Goal: Use online tool/utility: Utilize a website feature to perform a specific function

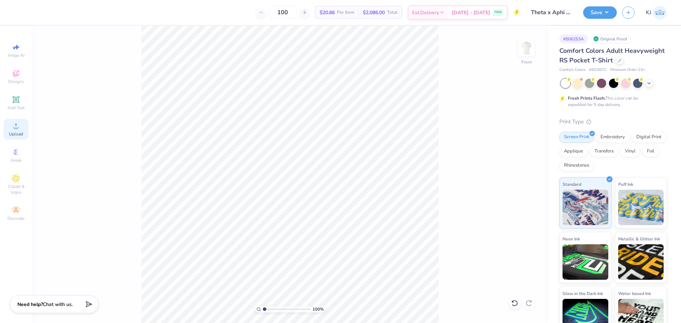
click at [15, 130] on circle at bounding box center [16, 128] width 4 height 4
click at [10, 128] on div "Upload" at bounding box center [16, 129] width 25 height 21
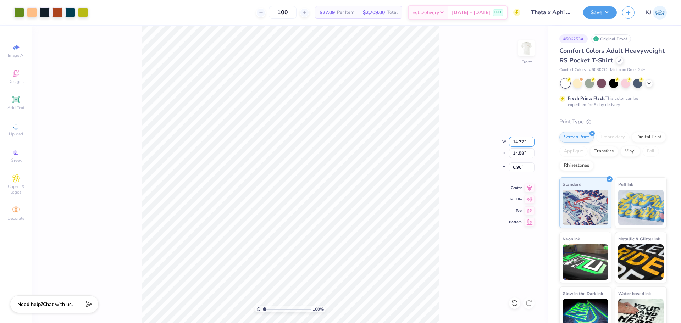
click at [515, 141] on input "14.32" at bounding box center [522, 142] width 26 height 10
click at [513, 167] on input "6.96" at bounding box center [522, 167] width 26 height 10
type input "12.00"
type input "12.22"
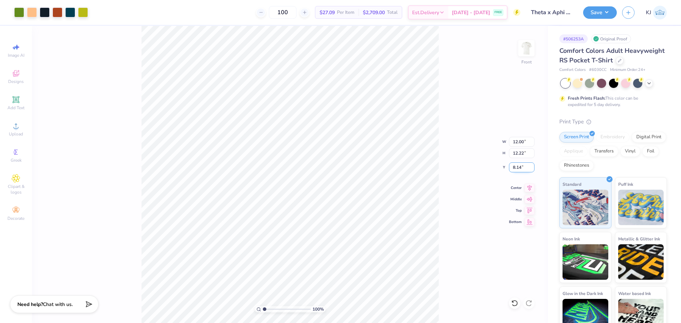
click at [513, 168] on input "8.14" at bounding box center [522, 167] width 26 height 10
type input "3.00"
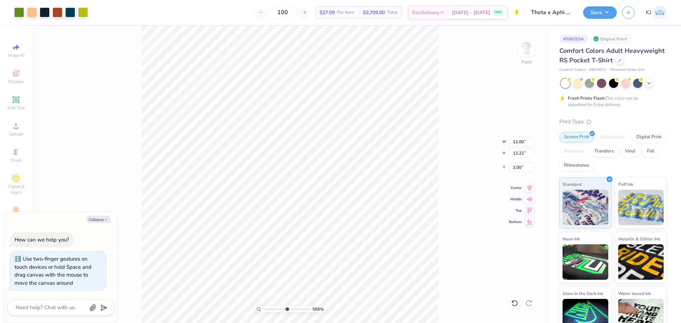
type input "5.66439737562852"
type input "8.14"
type textarea "x"
type input "5.66439737562852"
type textarea "x"
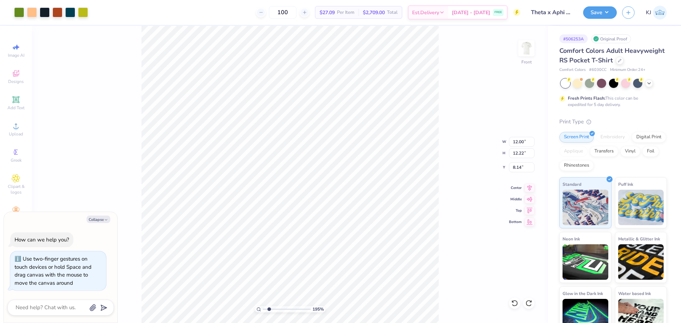
type input "1"
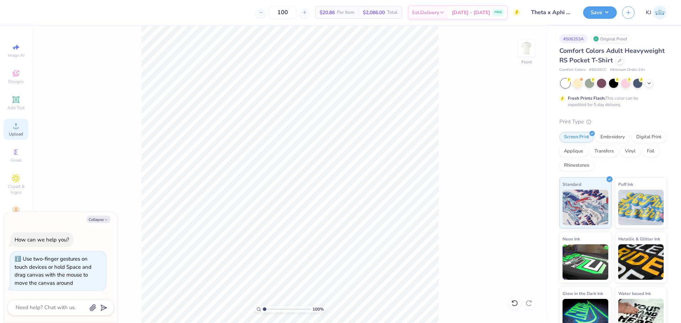
click at [15, 133] on span "Upload" at bounding box center [16, 134] width 14 height 6
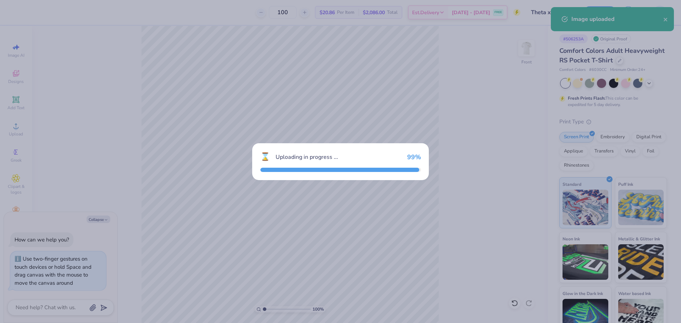
type textarea "x"
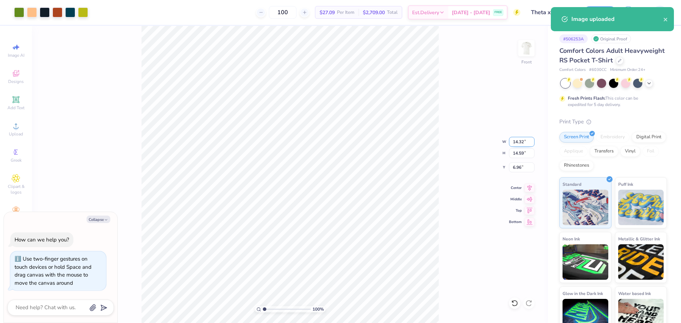
click at [517, 143] on input "14.32" at bounding box center [522, 142] width 26 height 10
type input "12"
click at [516, 167] on input "6.96" at bounding box center [522, 167] width 26 height 10
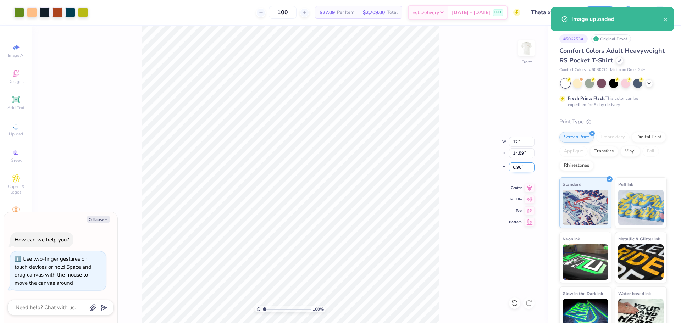
type textarea "x"
type input "12.00"
type input "12.22"
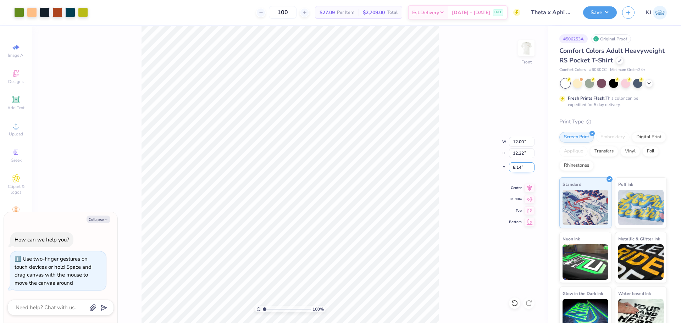
click at [517, 166] on input "8.14" at bounding box center [522, 167] width 26 height 10
type input "3"
type textarea "x"
type input "3.00"
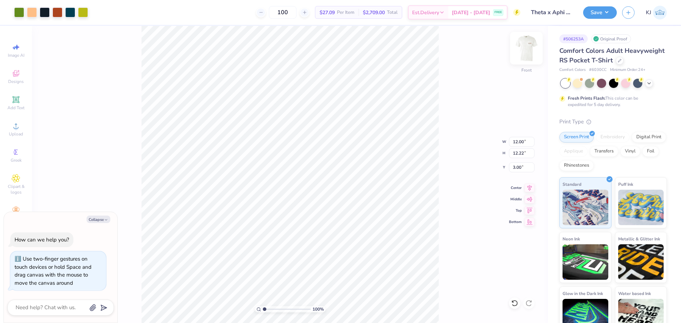
click at [532, 49] on img at bounding box center [526, 48] width 28 height 28
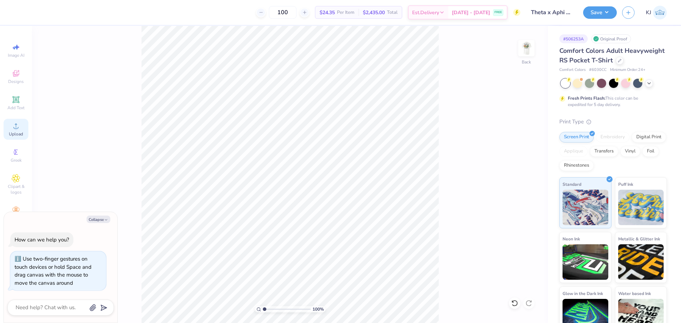
click at [15, 129] on circle at bounding box center [16, 128] width 4 height 4
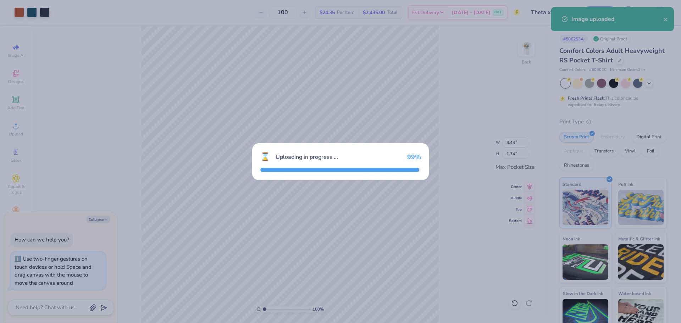
type textarea "x"
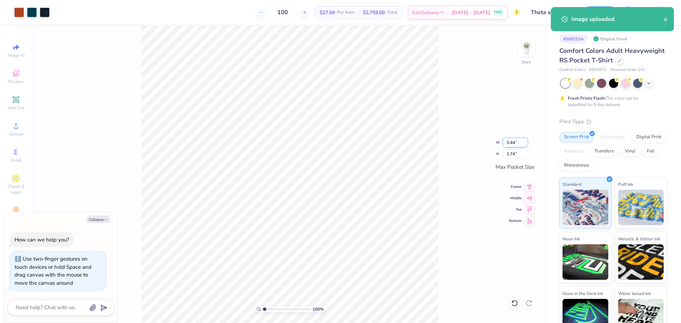
click at [513, 144] on input "3.44" at bounding box center [515, 143] width 26 height 10
type input "3"
type textarea "x"
type input "3.00"
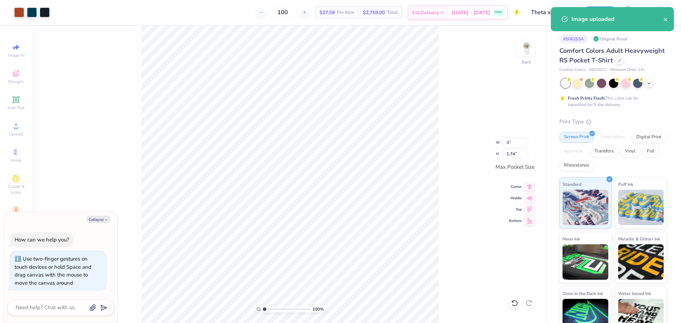
type input "1.52"
drag, startPoint x: 461, startPoint y: 195, endPoint x: 484, endPoint y: 195, distance: 22.7
click at [461, 194] on div "100 % Back W 3.00 3 " H 1.52 1.74 " Max Pocket Size Center Middle Top Bottom" at bounding box center [290, 174] width 516 height 297
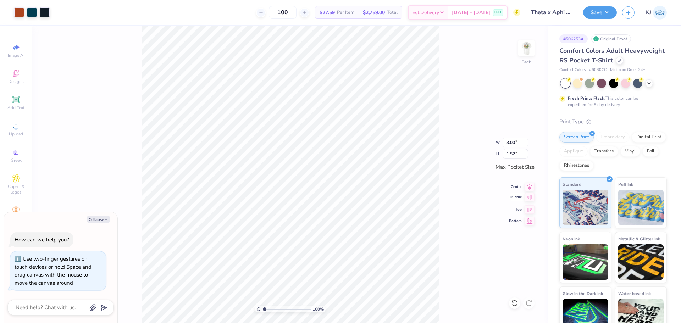
click at [529, 197] on icon at bounding box center [529, 197] width 10 height 9
click at [527, 183] on icon at bounding box center [529, 186] width 10 height 9
click at [440, 194] on div "100 % Back W 3.00 3.00 " H 1.52 1.52 " Max Pocket Size Center Middle Top Bottom" at bounding box center [290, 174] width 516 height 297
drag, startPoint x: 96, startPoint y: 222, endPoint x: 51, endPoint y: 137, distance: 96.3
click at [96, 221] on button "Collapse" at bounding box center [99, 219] width 24 height 7
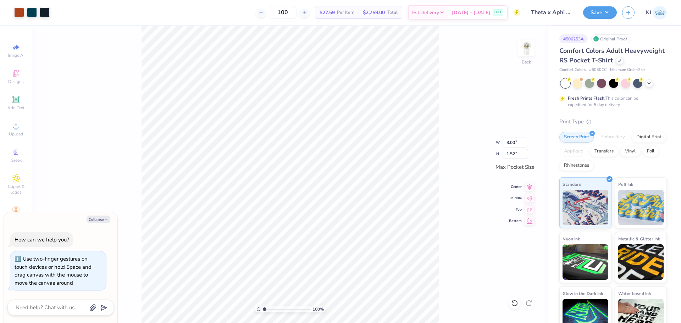
type textarea "x"
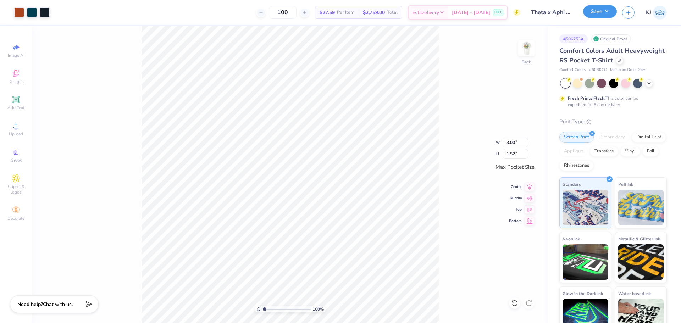
click at [613, 15] on button "Save" at bounding box center [600, 11] width 34 height 12
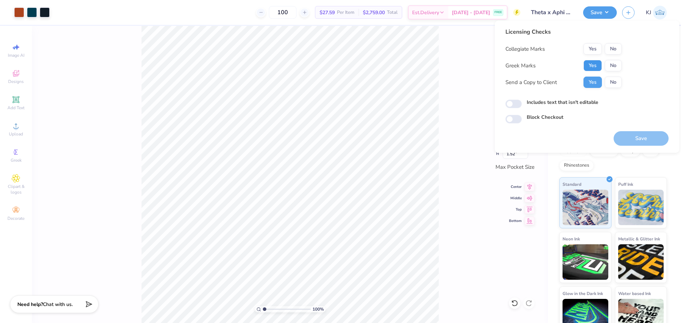
click at [598, 65] on button "Yes" at bounding box center [592, 65] width 18 height 11
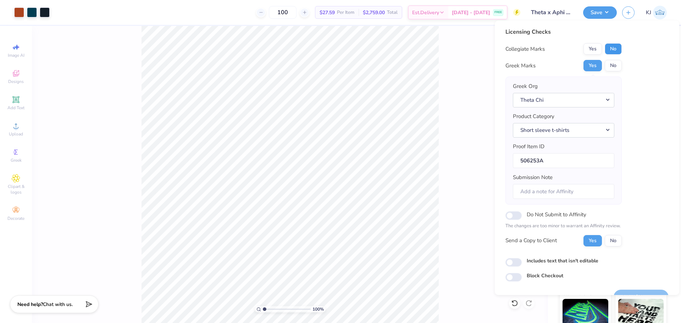
click at [610, 50] on button "No" at bounding box center [613, 48] width 17 height 11
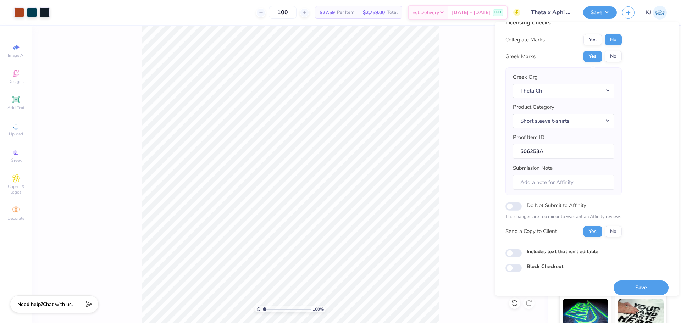
scroll to position [16, 0]
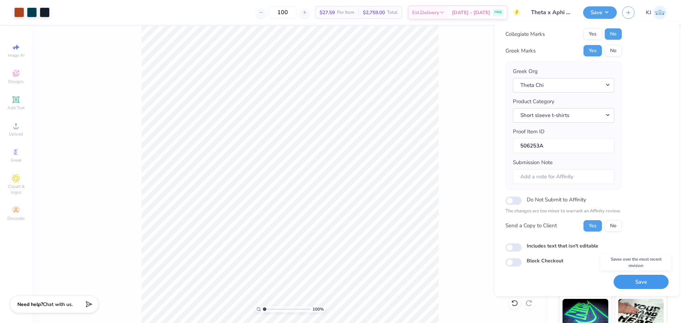
click at [634, 283] on button "Save" at bounding box center [640, 282] width 55 height 15
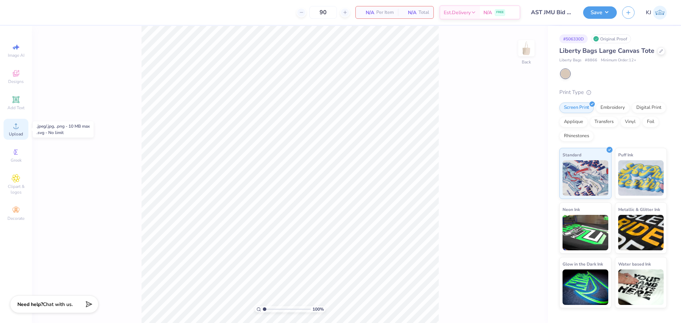
click at [23, 129] on div "Upload" at bounding box center [16, 129] width 25 height 21
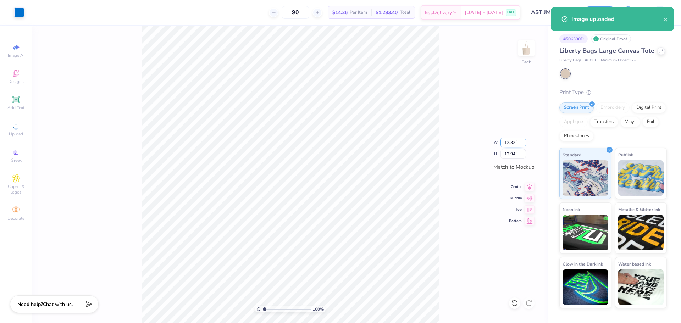
click at [510, 143] on input "12.32" at bounding box center [513, 143] width 26 height 10
type input "9.00"
type input "9.45"
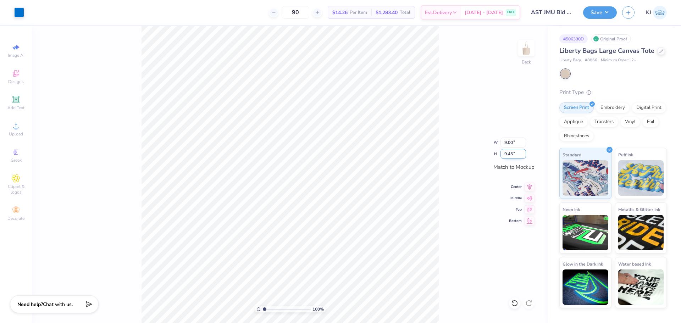
click at [511, 149] on input "9.45" at bounding box center [513, 154] width 26 height 10
click at [529, 198] on icon at bounding box center [529, 197] width 10 height 9
click at [532, 195] on icon at bounding box center [529, 197] width 10 height 9
click at [531, 196] on icon at bounding box center [529, 197] width 10 height 9
click at [529, 185] on icon at bounding box center [529, 186] width 10 height 9
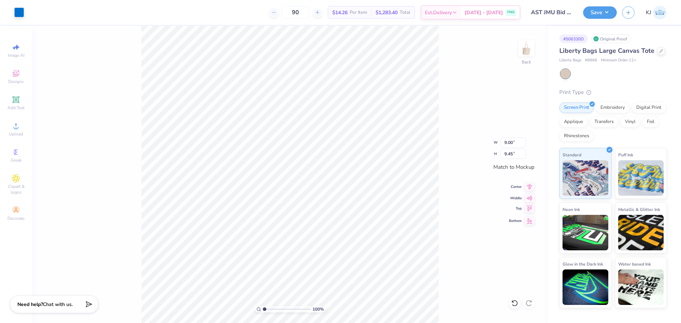
click at [528, 209] on icon at bounding box center [530, 208] width 6 height 5
click at [529, 198] on icon at bounding box center [530, 197] width 6 height 5
click at [531, 186] on icon at bounding box center [529, 186] width 10 height 9
click at [532, 208] on icon at bounding box center [529, 208] width 10 height 9
click at [529, 188] on icon at bounding box center [529, 186] width 5 height 6
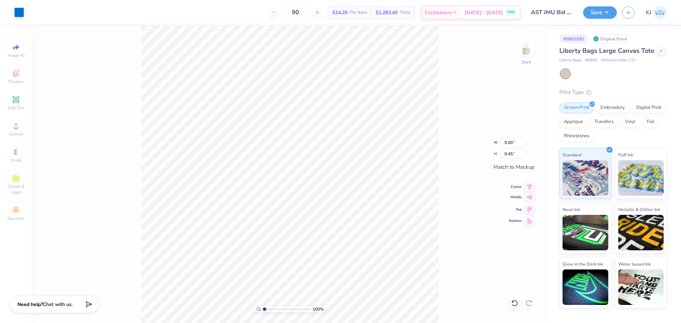
click at [529, 197] on icon at bounding box center [530, 197] width 6 height 5
click at [608, 12] on button "Save" at bounding box center [600, 11] width 34 height 12
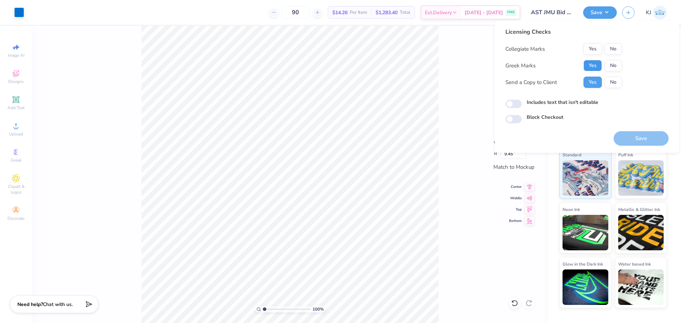
click at [592, 67] on button "Yes" at bounding box center [592, 65] width 18 height 11
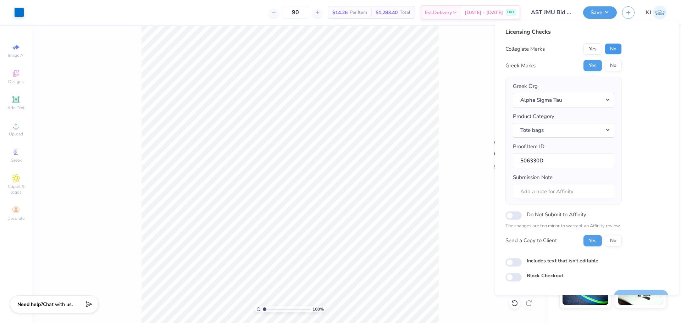
click at [612, 46] on button "No" at bounding box center [613, 48] width 17 height 11
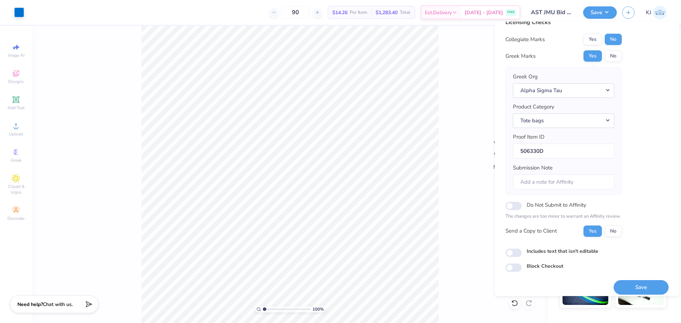
scroll to position [16, 0]
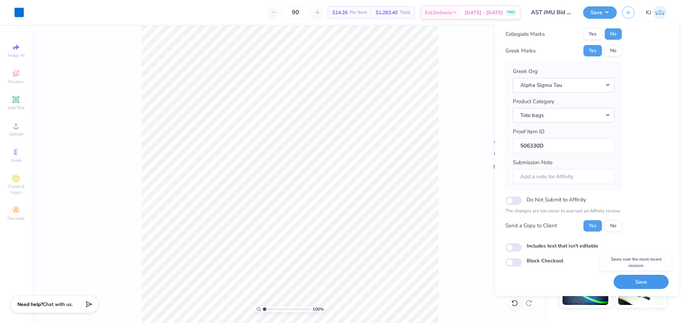
click at [626, 285] on button "Save" at bounding box center [640, 282] width 55 height 15
